Goal: Use online tool/utility: Use online tool/utility

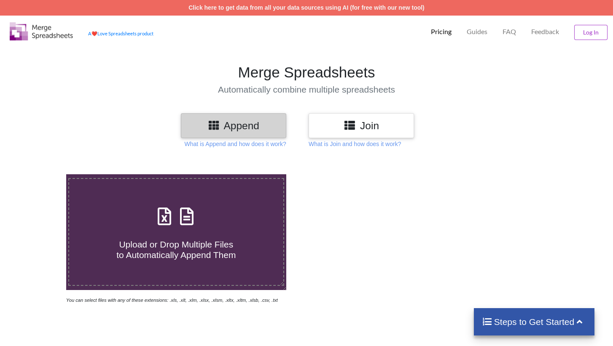
click at [365, 134] on div "Join" at bounding box center [361, 125] width 105 height 25
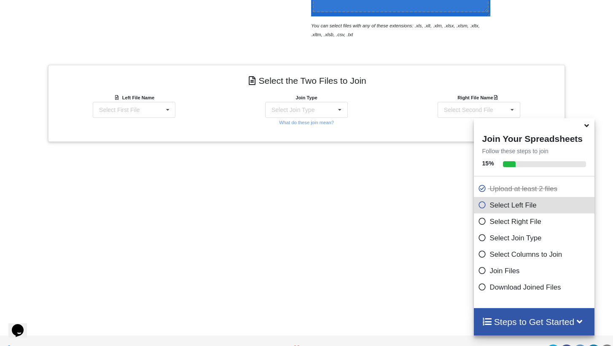
scroll to position [294, 0]
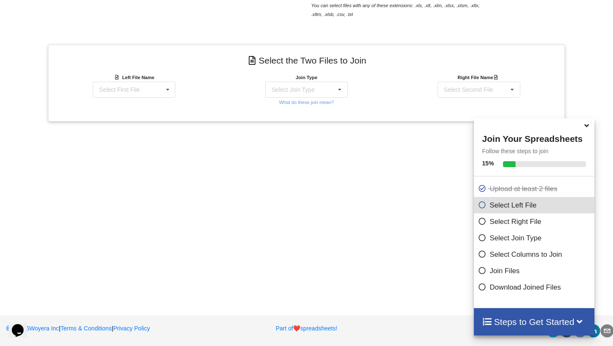
click at [587, 128] on icon at bounding box center [586, 125] width 9 height 8
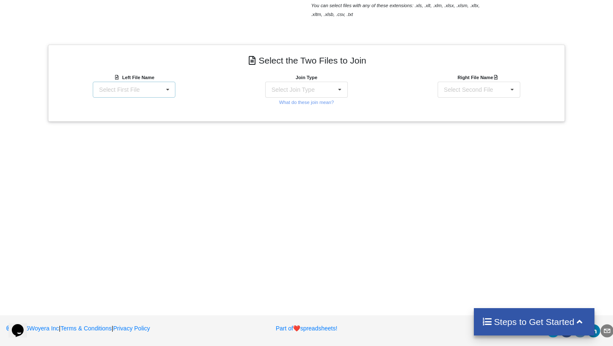
click at [151, 88] on div "Select First File matters [DATE] 09-33-21.csv Matter balance summary (09_10_202…" at bounding box center [134, 90] width 83 height 16
click at [123, 144] on div "Matter balance summary (09_10_2025).csv" at bounding box center [133, 135] width 83 height 21
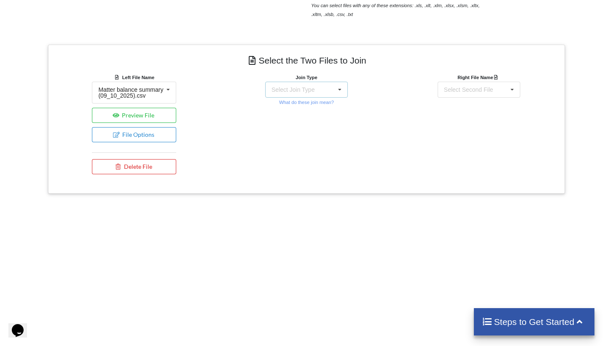
click at [319, 96] on div "Select Join Type INNER JOIN LEFT JOIN RIGHT JOIN FULL JOIN" at bounding box center [306, 90] width 83 height 16
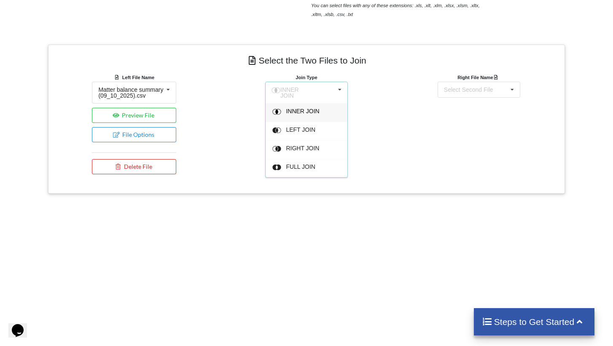
click at [301, 112] on div "INNER JOIN" at bounding box center [311, 112] width 51 height 9
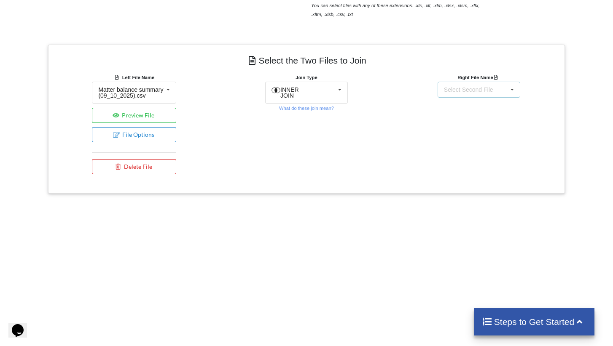
click at [486, 87] on div "Select Second File" at bounding box center [468, 90] width 49 height 6
click at [470, 116] on span "matters [DATE] 09-33-21.csv" at bounding box center [473, 114] width 59 height 13
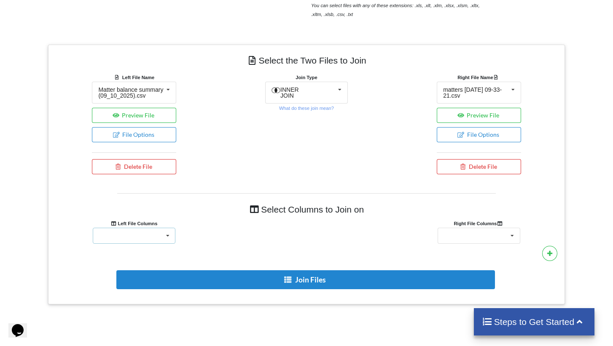
click at [154, 244] on div "Responsible Attorney Client Accounts Receivable Time In Progress Expense In Pro…" at bounding box center [134, 236] width 83 height 16
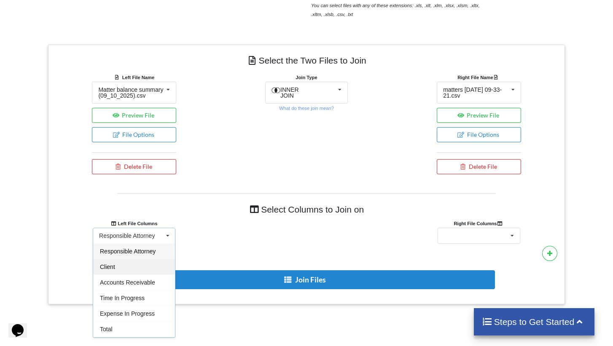
click at [141, 274] on div "Client" at bounding box center [134, 267] width 82 height 16
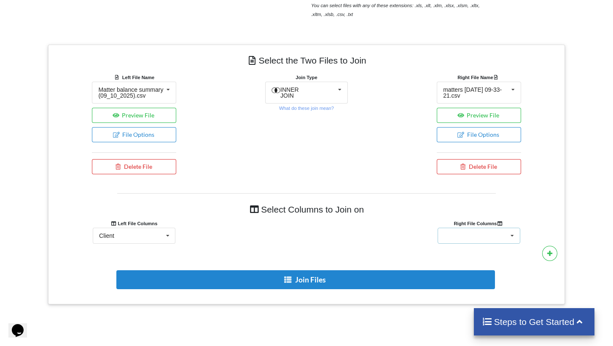
click at [489, 244] on div "Client Name Client Location Minimum Threshold Refill Request Due Hold/Lock No R…" at bounding box center [478, 236] width 83 height 16
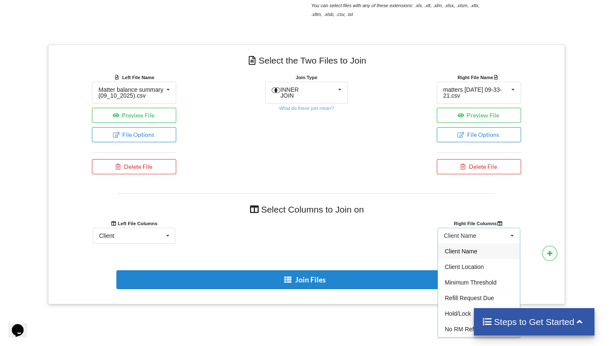
click at [461, 255] on span "Client Name" at bounding box center [461, 251] width 32 height 7
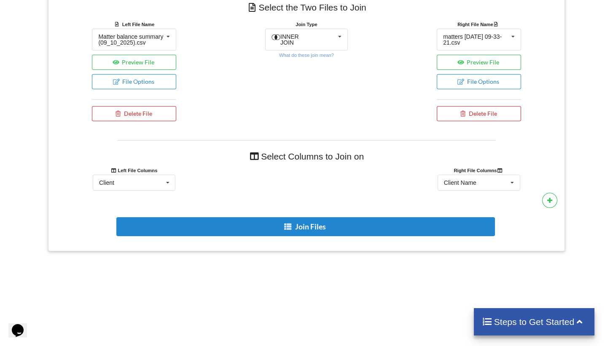
scroll to position [362, 0]
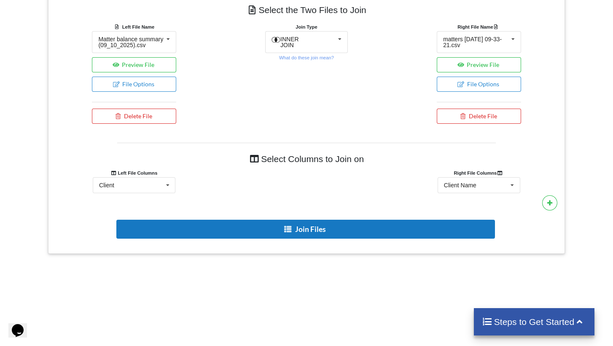
click at [330, 234] on button "Join Files" at bounding box center [305, 229] width 378 height 19
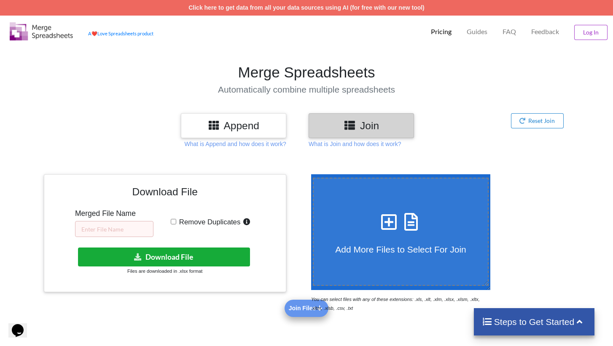
scroll to position [0, 0]
click at [121, 230] on input "text" at bounding box center [114, 229] width 78 height 16
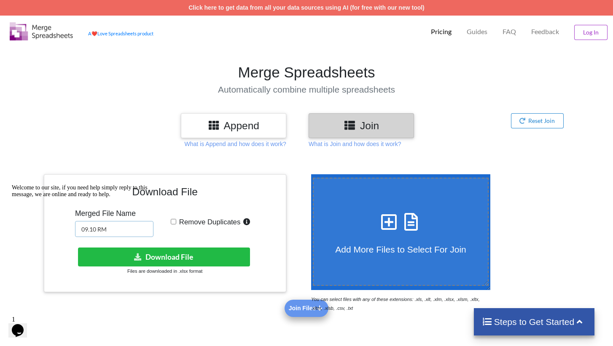
type input "09.10 RM"
click at [174, 220] on input "Remove Duplicates" at bounding box center [173, 221] width 5 height 5
checkbox input "true"
click at [176, 253] on button "Download File" at bounding box center [164, 257] width 172 height 19
